Goal: Task Accomplishment & Management: Use online tool/utility

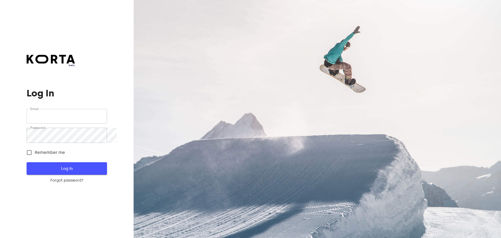
type input "[EMAIL_ADDRESS][DOMAIN_NAME]"
click at [92, 175] on button "Log In" at bounding box center [67, 168] width 80 height 13
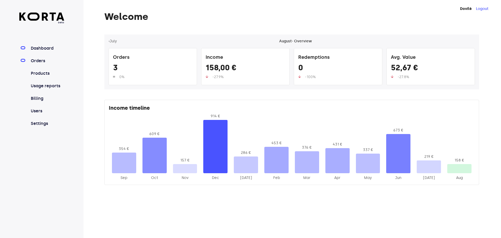
click at [50, 64] on link "Orders" at bounding box center [47, 61] width 35 height 6
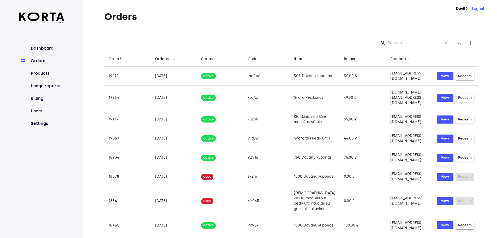
click at [394, 47] on input "Search" at bounding box center [413, 43] width 51 height 8
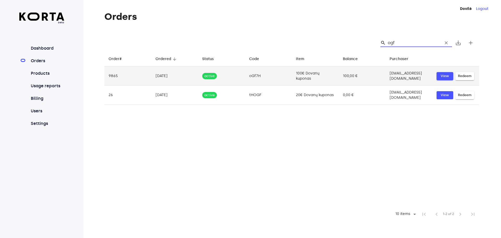
type input "ogf"
click at [451, 79] on span "View" at bounding box center [444, 76] width 11 height 6
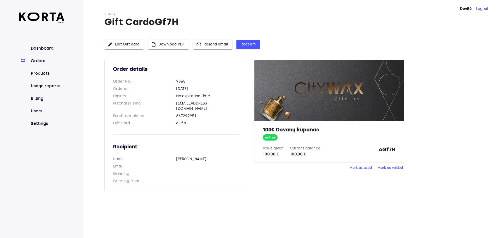
drag, startPoint x: 367, startPoint y: 180, endPoint x: 270, endPoint y: 19, distance: 188.5
click at [367, 171] on span "Mark as used" at bounding box center [361, 168] width 22 height 6
